Goal: Task Accomplishment & Management: Find specific page/section

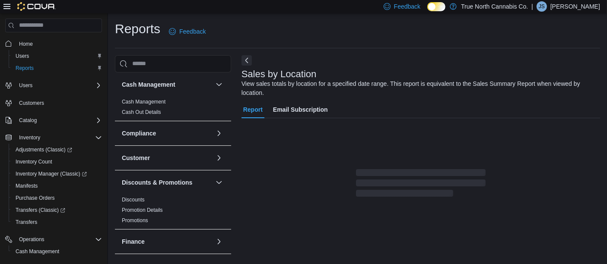
click at [407, 132] on div "Report Email Subscription" at bounding box center [420, 150] width 358 height 98
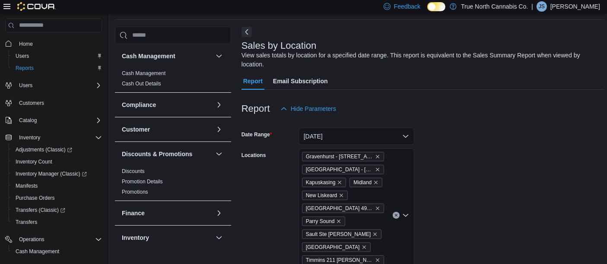
scroll to position [413, 0]
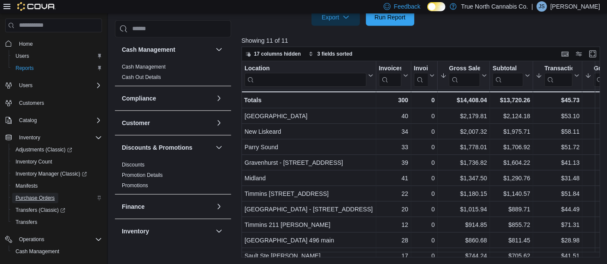
click at [37, 198] on span "Purchase Orders" at bounding box center [35, 198] width 39 height 7
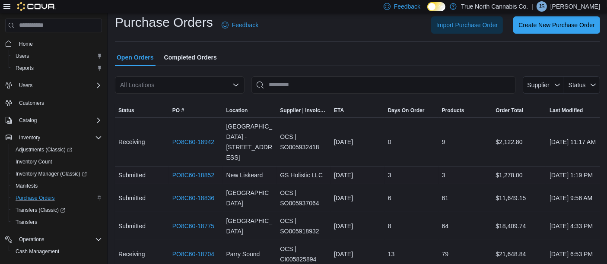
scroll to position [6, 0]
click at [206, 171] on link "PO8C60-18852" at bounding box center [193, 176] width 42 height 10
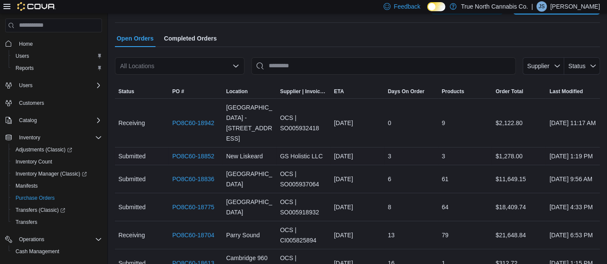
scroll to position [25, 0]
